Goal: Transaction & Acquisition: Purchase product/service

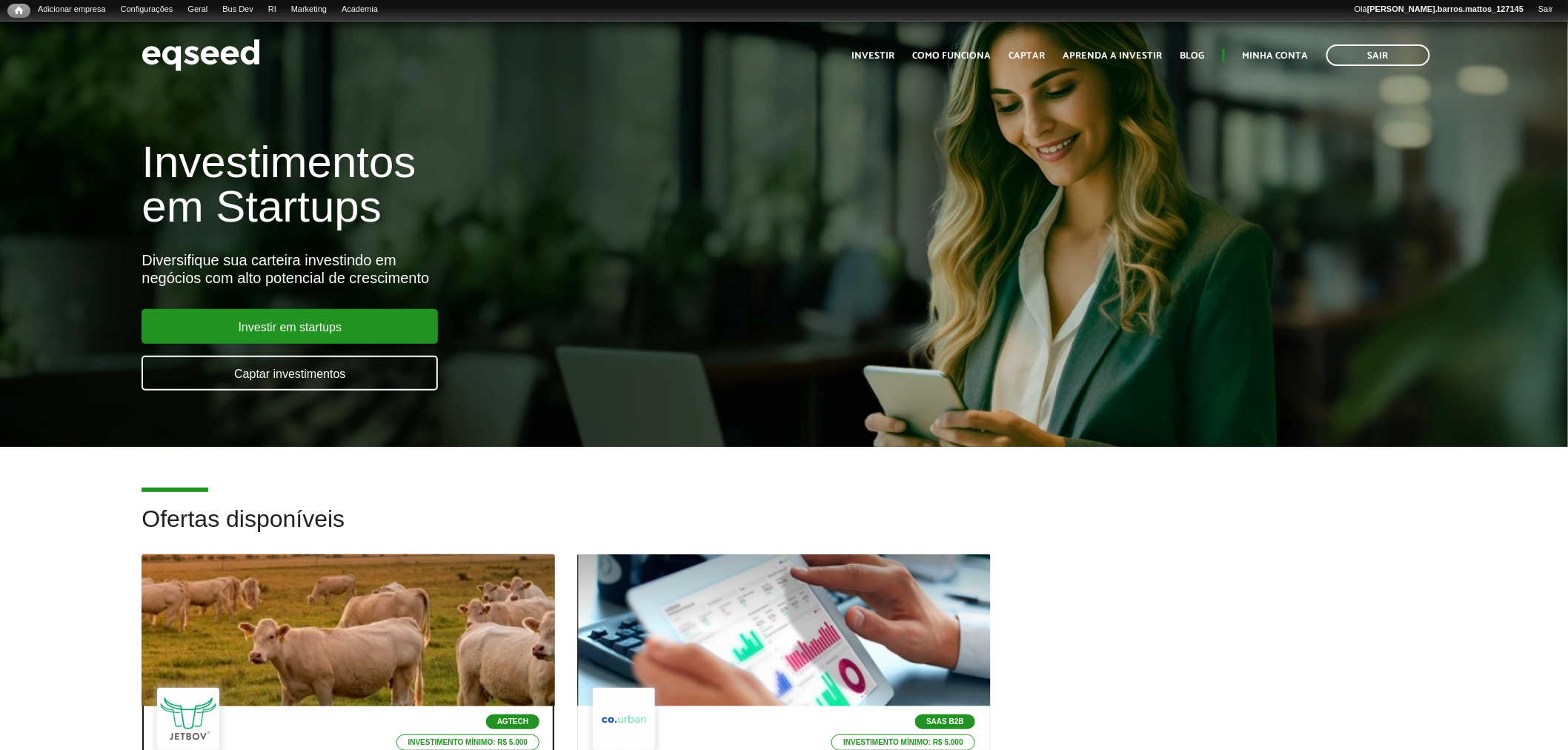
click at [343, 597] on div at bounding box center [347, 631] width 495 height 182
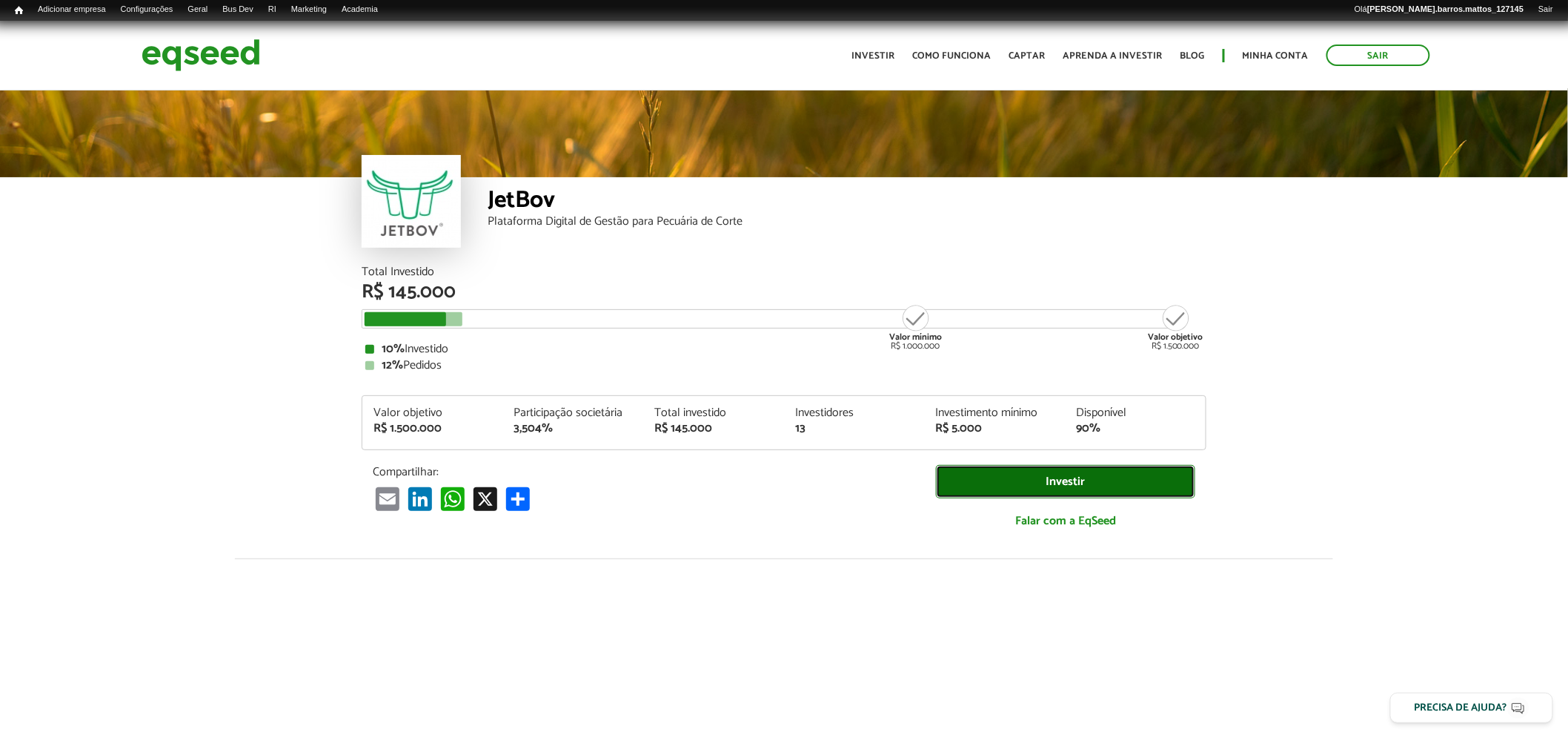
click at [1046, 487] on link "Investir" at bounding box center [1065, 481] width 259 height 33
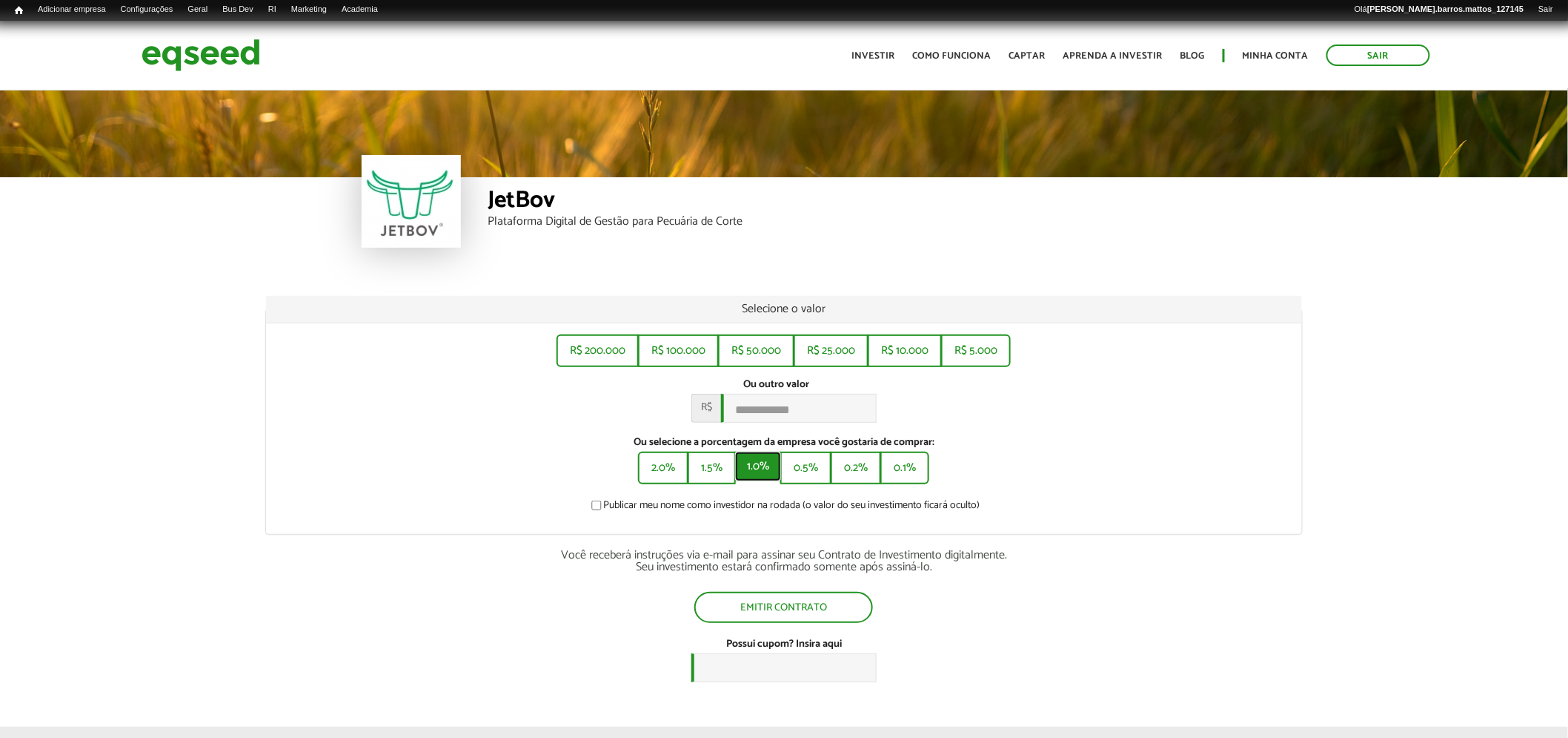
click at [752, 480] on button "1.0%" at bounding box center [757, 466] width 46 height 29
click at [722, 480] on button "1.5%" at bounding box center [710, 466] width 45 height 29
click at [642, 478] on button "2.0%" at bounding box center [662, 466] width 47 height 29
click at [702, 492] on div "R$ 200.000 R$ 100.000 R$ 50.000 R$ 25.000 R$ 10.000 R$ 5.000 Ou outro valor * R…" at bounding box center [784, 428] width 1037 height 210
click at [710, 481] on button "1.5%" at bounding box center [710, 466] width 45 height 29
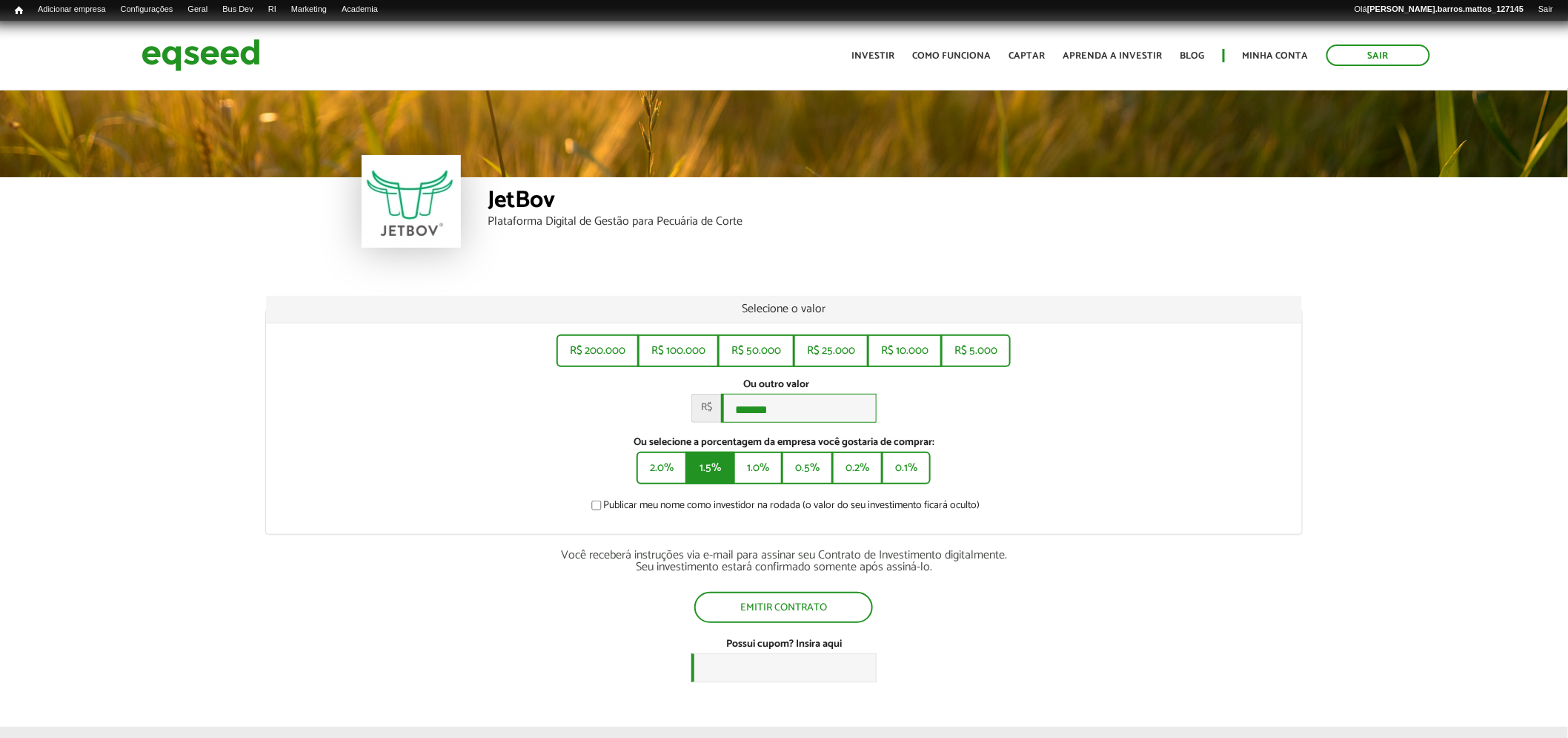
type input "*******"
click at [241, 66] on img at bounding box center [200, 55] width 118 height 39
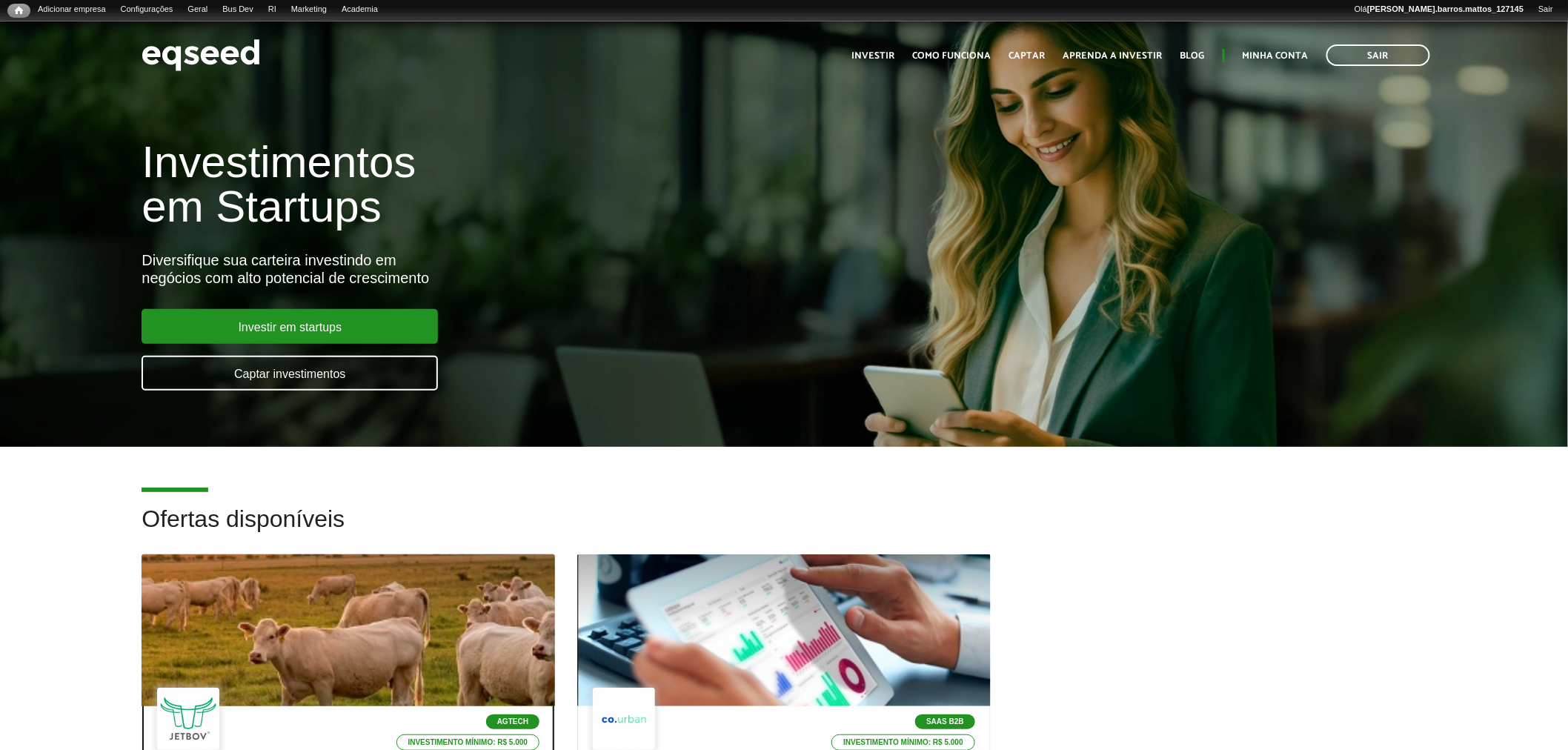
click at [383, 609] on div at bounding box center [347, 631] width 495 height 182
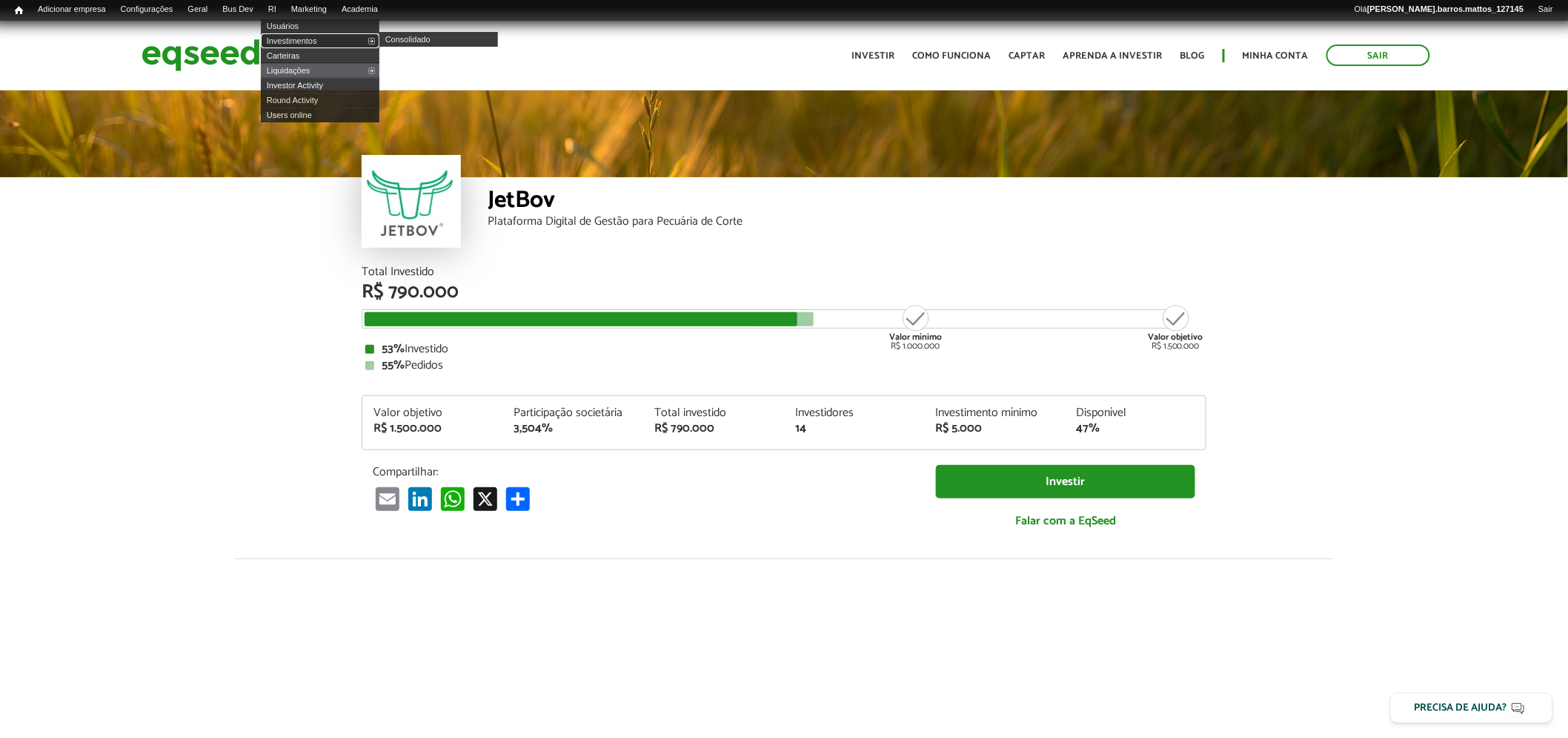
click at [294, 33] on link "Investimentos" at bounding box center [319, 41] width 118 height 15
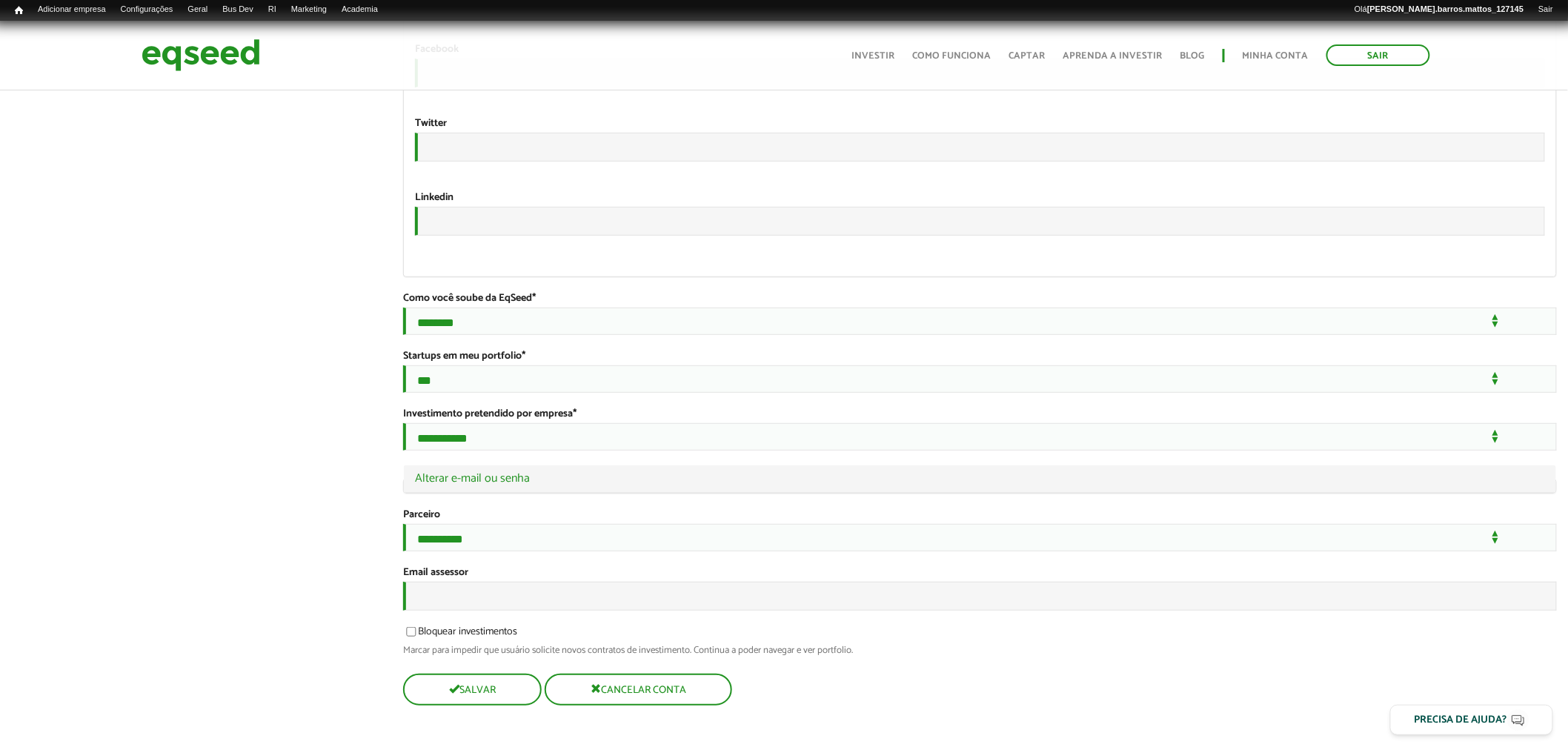
scroll to position [2648, 0]
click at [588, 601] on input "Email assessor" at bounding box center [980, 596] width 1153 height 29
type input "**********"
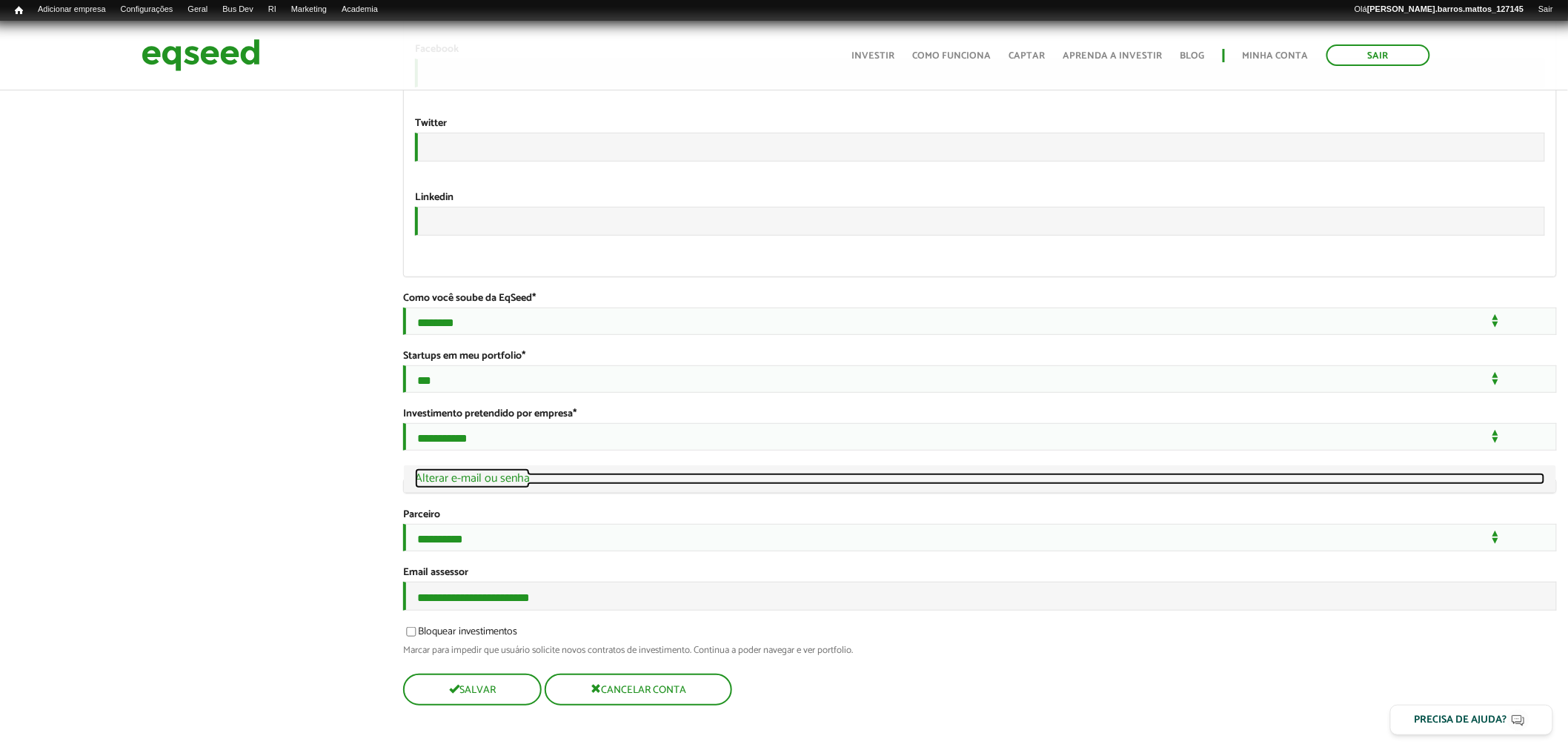
click at [537, 473] on link "Ocultar Alterar e-mail ou senha" at bounding box center [979, 478] width 1130 height 12
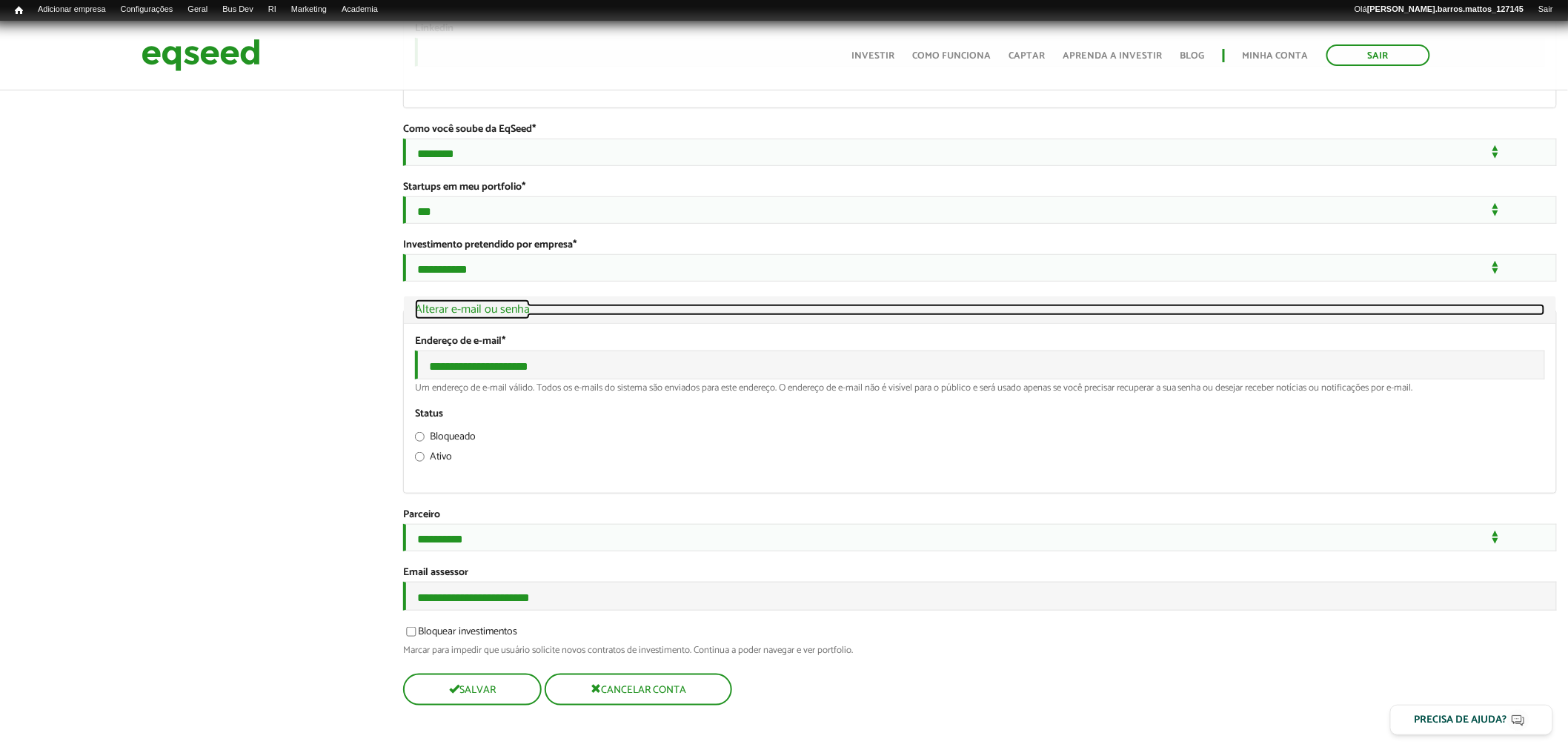
scroll to position [2825, 0]
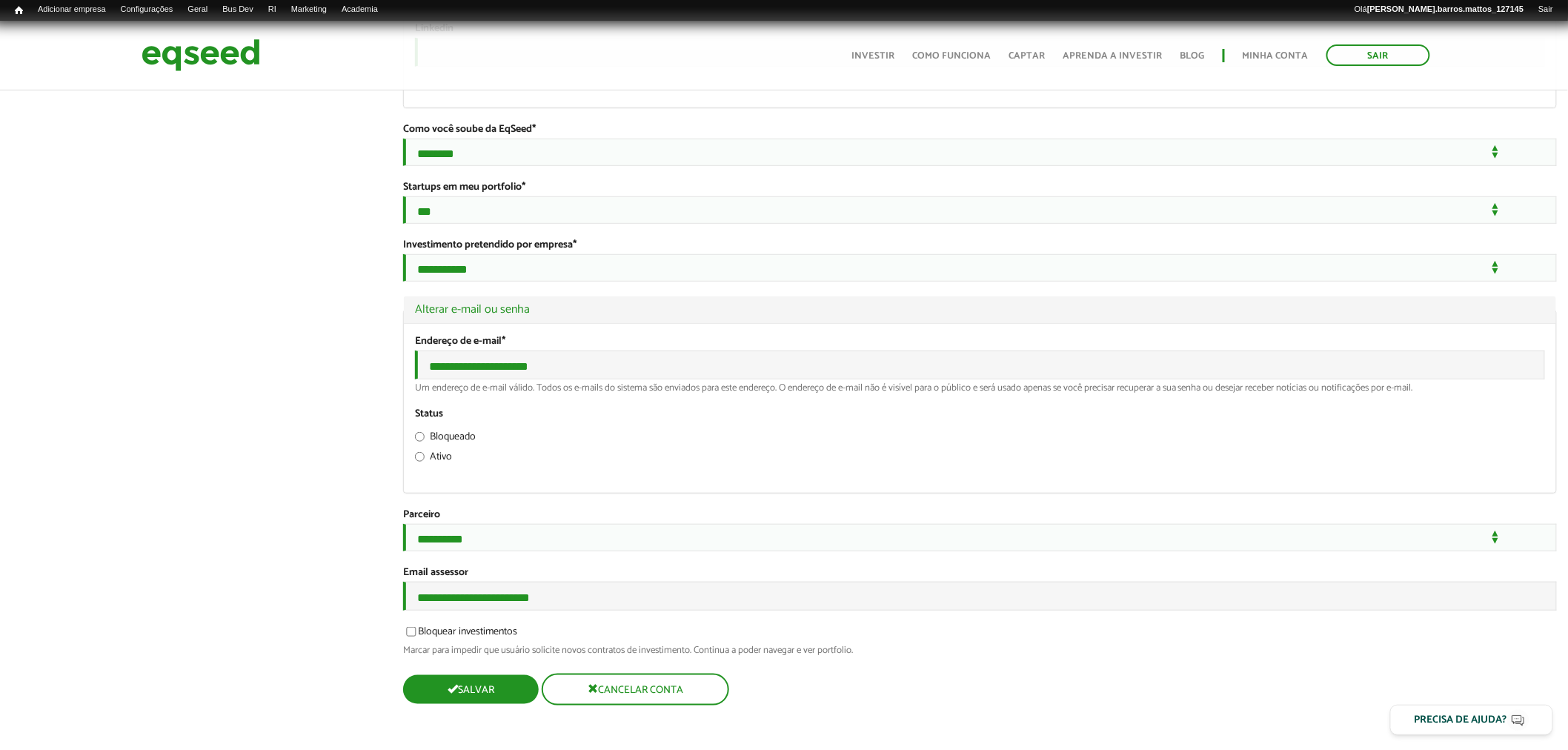
click at [483, 680] on button "Salvar" at bounding box center [471, 689] width 135 height 29
type input "******"
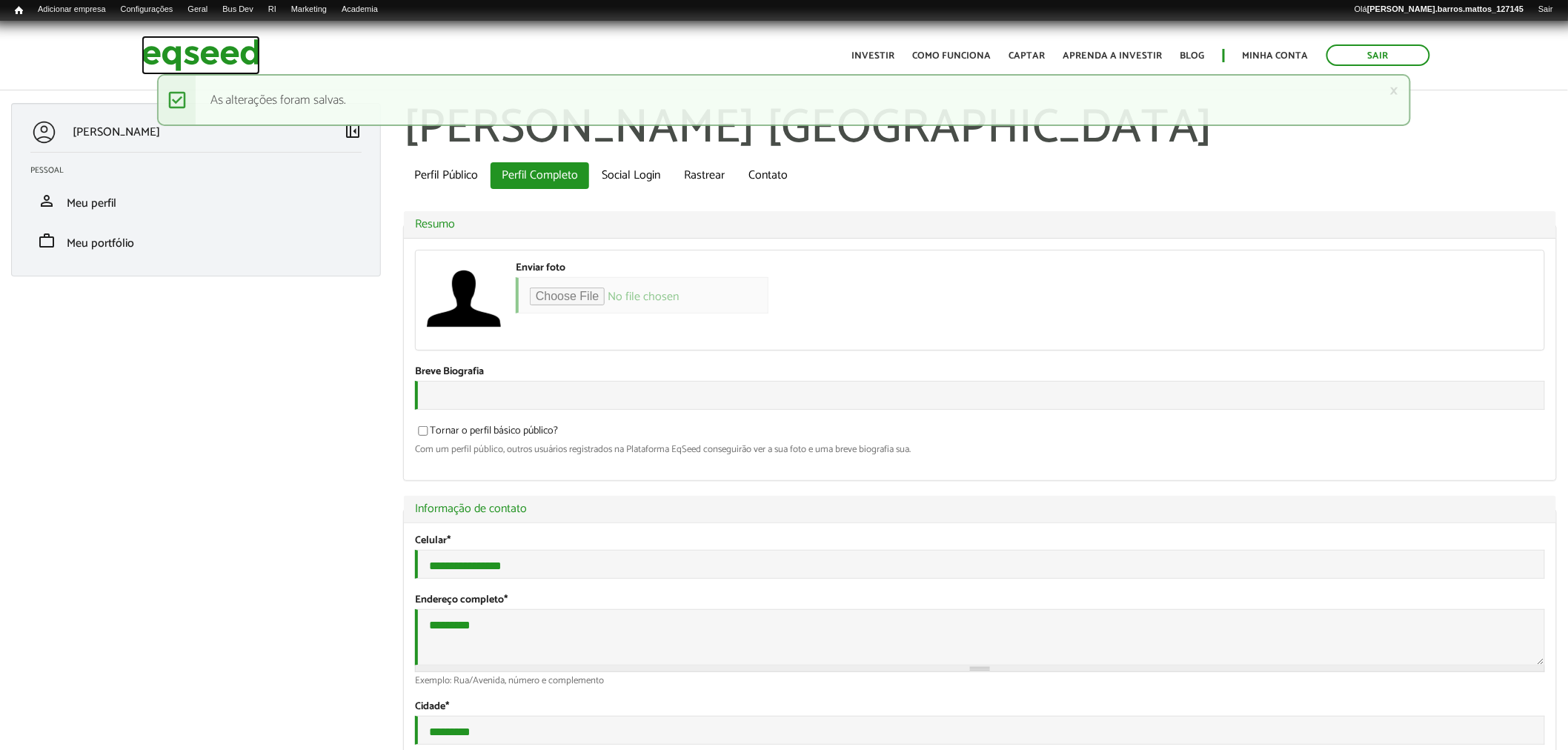
click at [158, 60] on img at bounding box center [200, 55] width 118 height 39
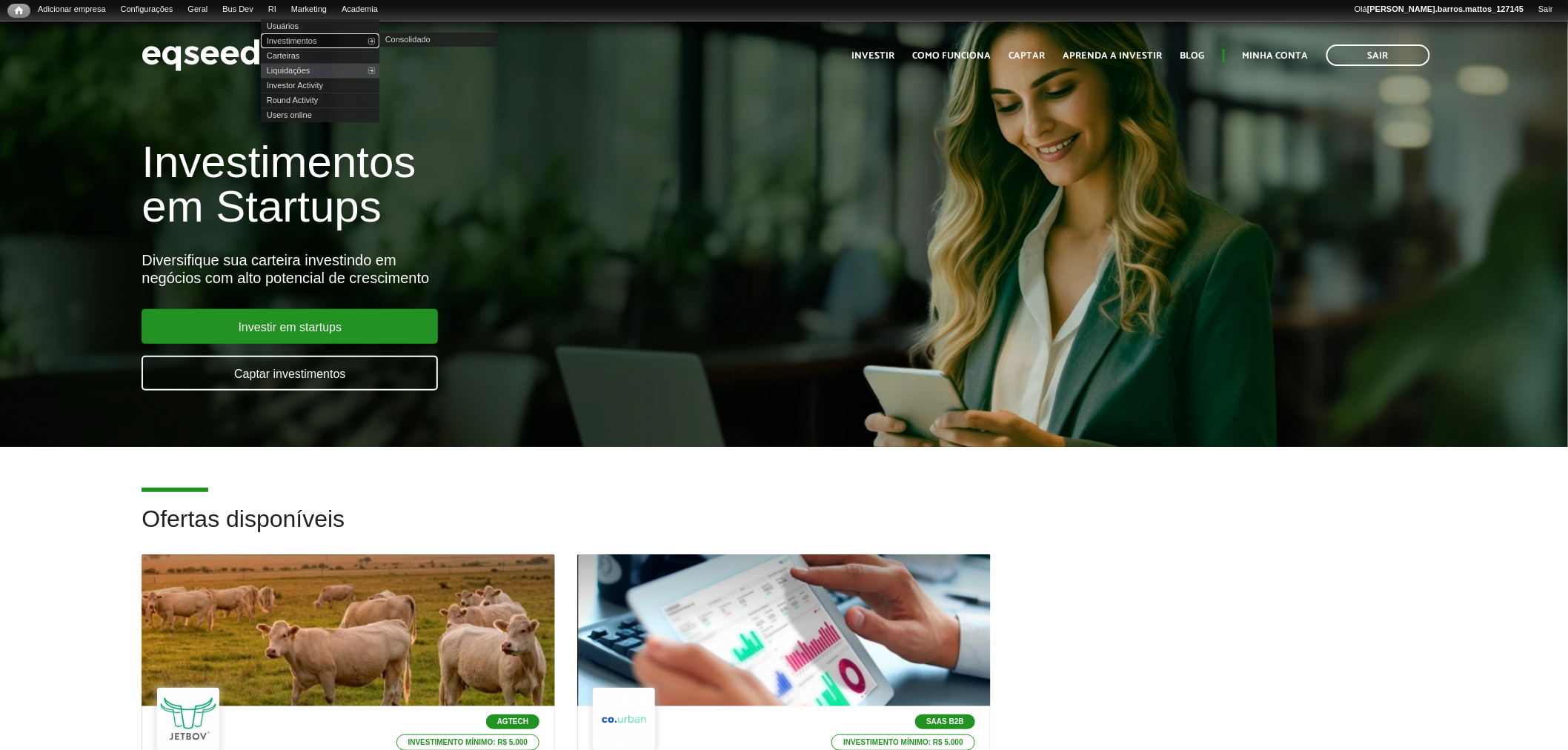
click at [293, 36] on link "Investimentos" at bounding box center [319, 41] width 118 height 15
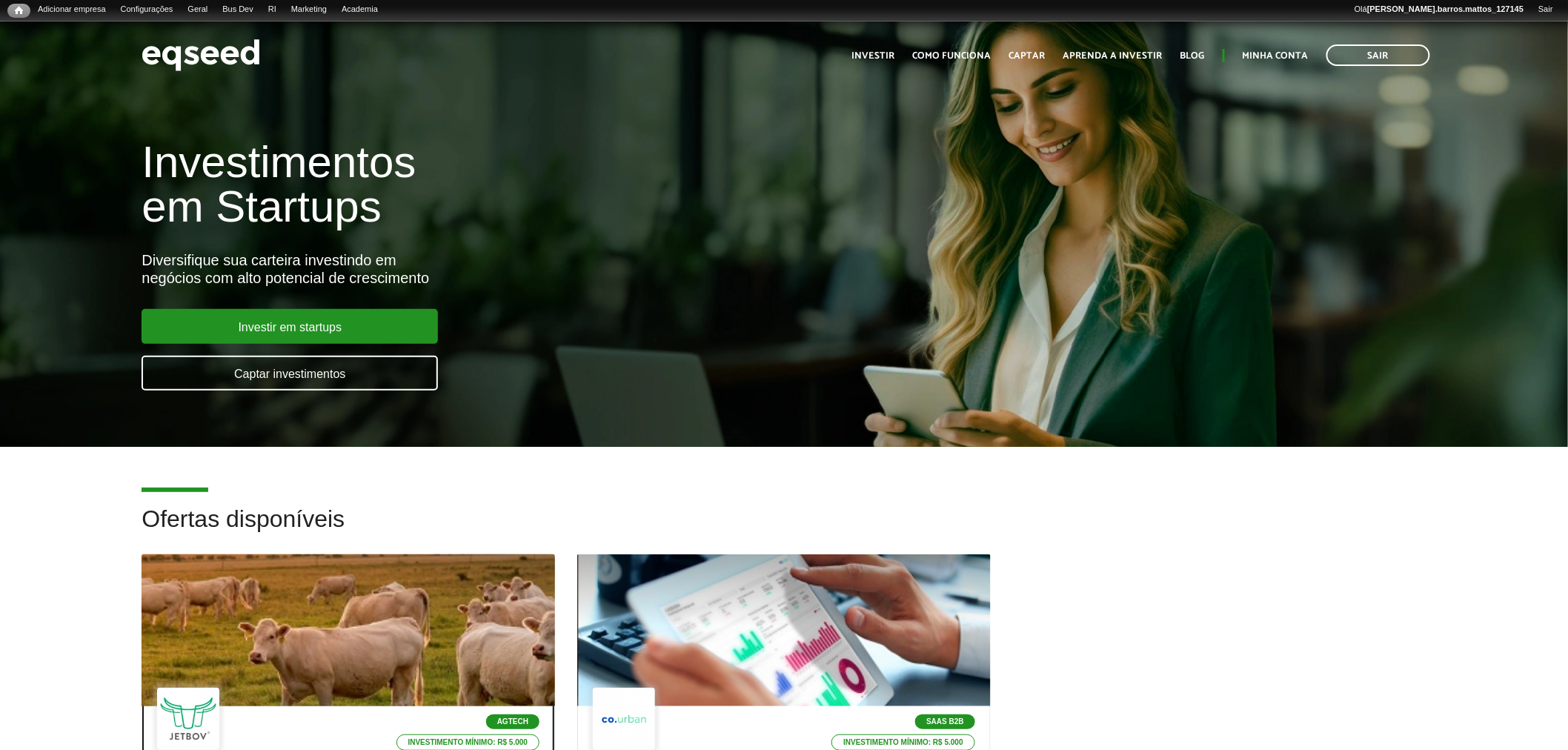
click at [335, 638] on div at bounding box center [347, 631] width 495 height 182
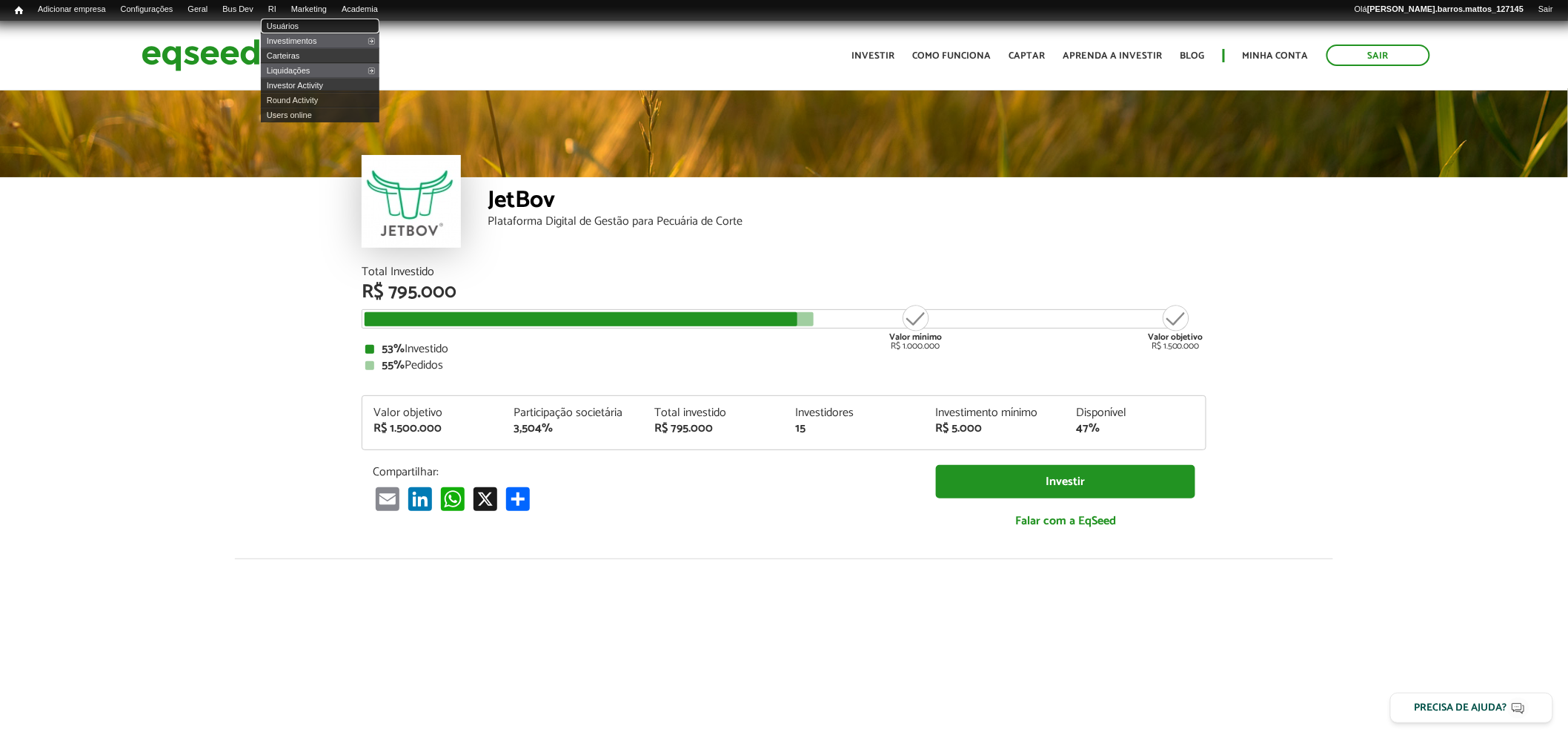
click at [297, 21] on link "Usuários" at bounding box center [319, 27] width 118 height 15
